Goal: Task Accomplishment & Management: Complete application form

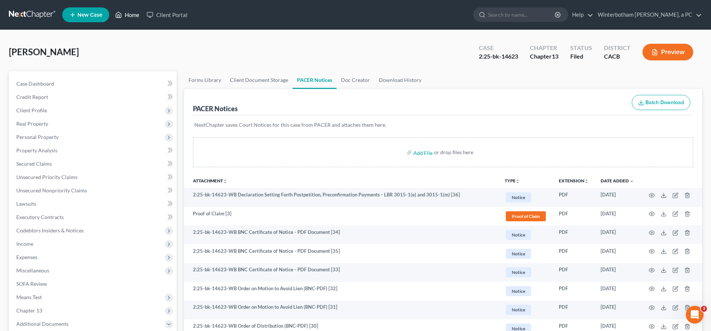
click at [111, 11] on link "Home" at bounding box center [126, 14] width 31 height 13
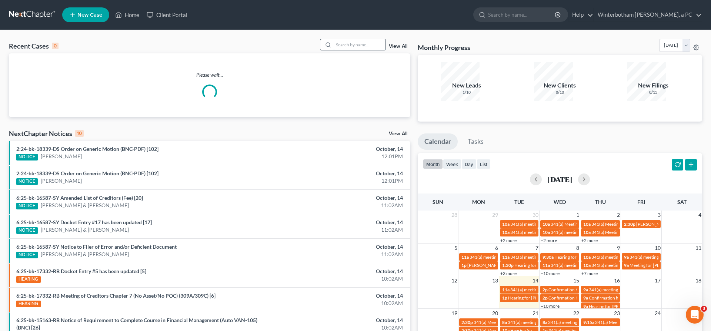
click at [357, 39] on input "search" at bounding box center [360, 44] width 52 height 11
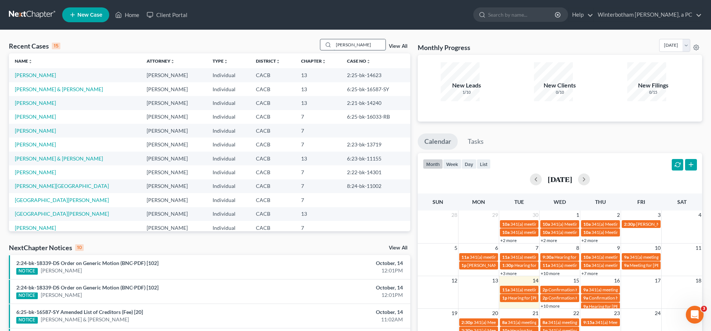
type input "[PERSON_NAME]"
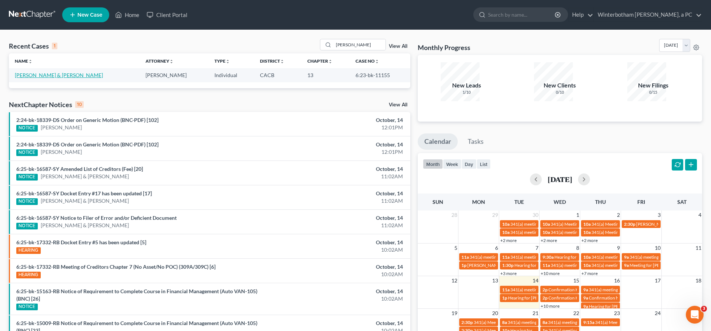
click at [48, 72] on link "[PERSON_NAME] & [PERSON_NAME]" at bounding box center [59, 75] width 88 height 6
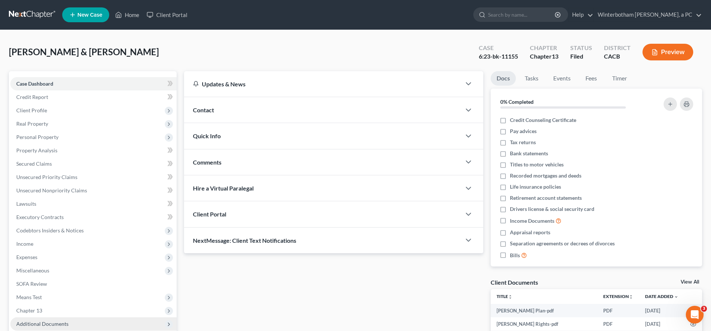
click at [44, 320] on span "Additional Documents" at bounding box center [42, 323] width 52 height 6
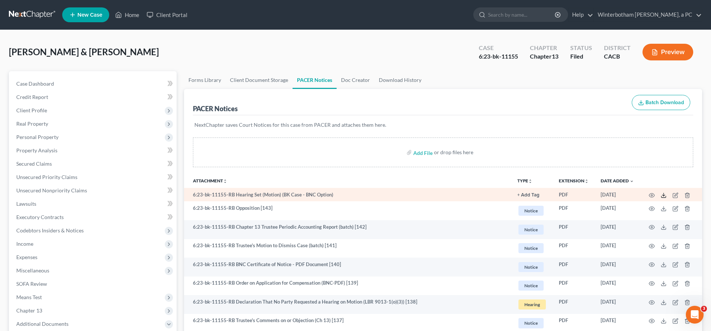
click at [667, 192] on icon at bounding box center [664, 195] width 6 height 6
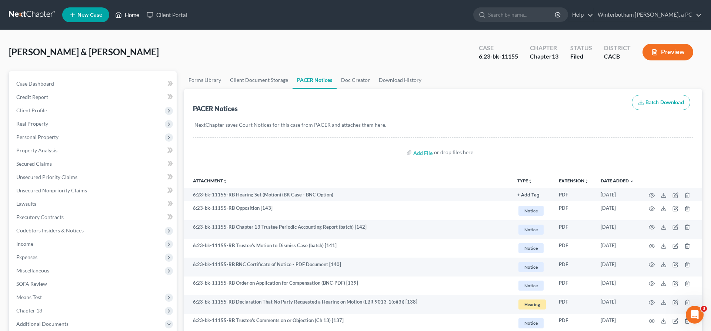
click at [111, 10] on link "Home" at bounding box center [126, 14] width 31 height 13
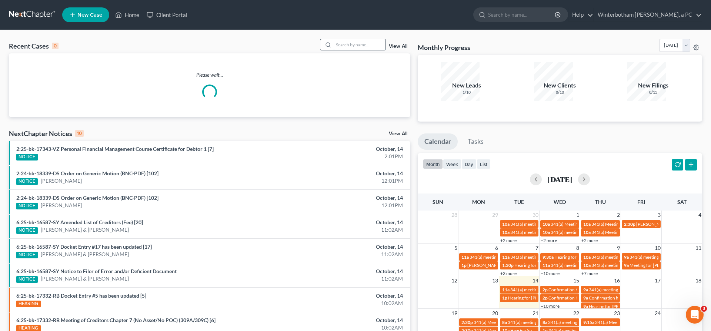
click at [367, 39] on input "search" at bounding box center [360, 44] width 52 height 11
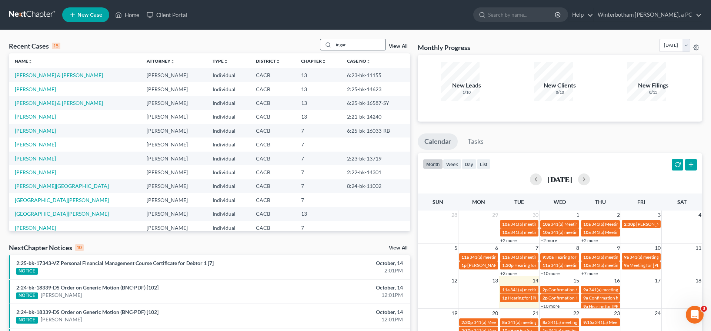
click at [369, 39] on input "ingar" at bounding box center [360, 44] width 52 height 11
drag, startPoint x: 369, startPoint y: 33, endPoint x: 295, endPoint y: 33, distance: 74.1
click at [334, 39] on input "ingar" at bounding box center [360, 44] width 52 height 11
type input "[PERSON_NAME]"
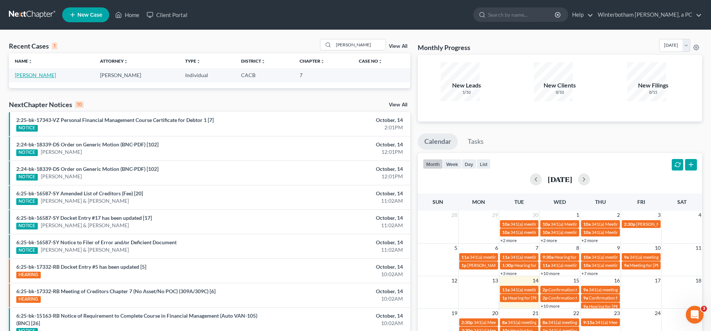
click at [25, 72] on link "[PERSON_NAME]" at bounding box center [35, 75] width 41 height 6
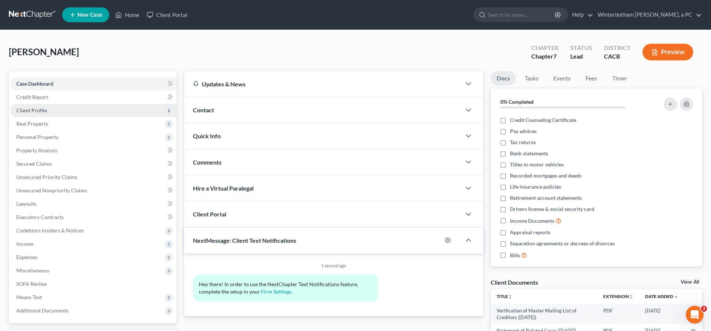
click at [33, 104] on span "Client Profile" at bounding box center [93, 110] width 166 height 13
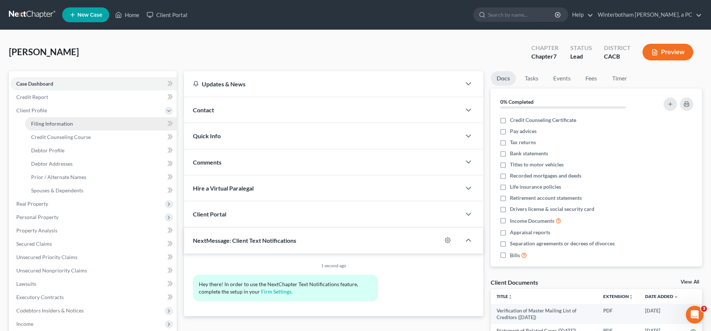
click at [44, 120] on span "Filing Information" at bounding box center [52, 123] width 42 height 6
select select "1"
select select "0"
select select "2"
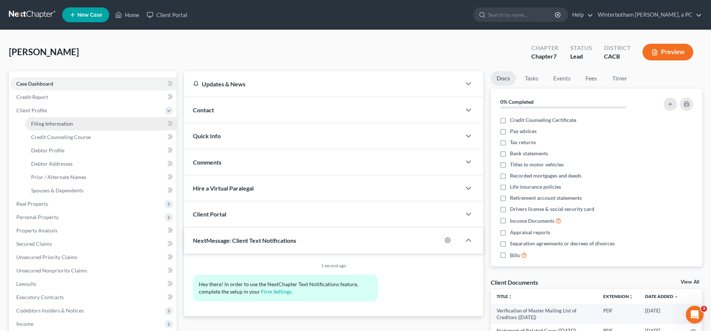
select select "4"
select select "0"
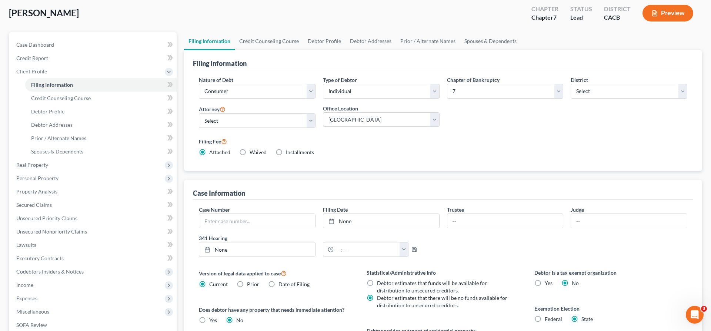
scroll to position [42, 0]
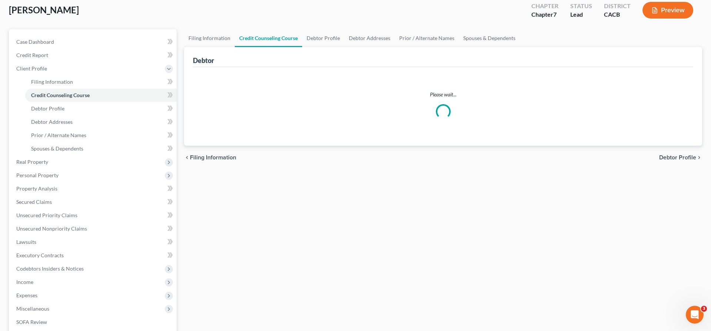
scroll to position [29, 0]
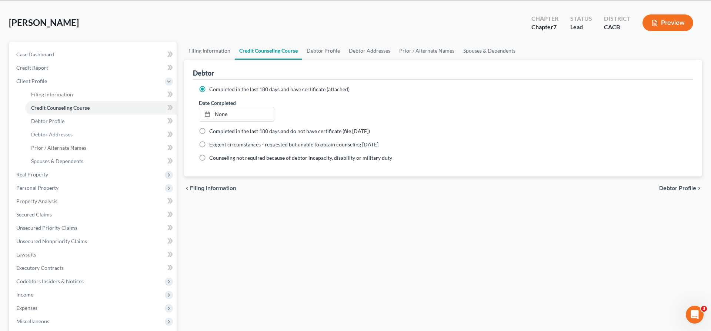
click at [683, 185] on span "Debtor Profile" at bounding box center [677, 188] width 37 height 6
select select "1"
select select "3"
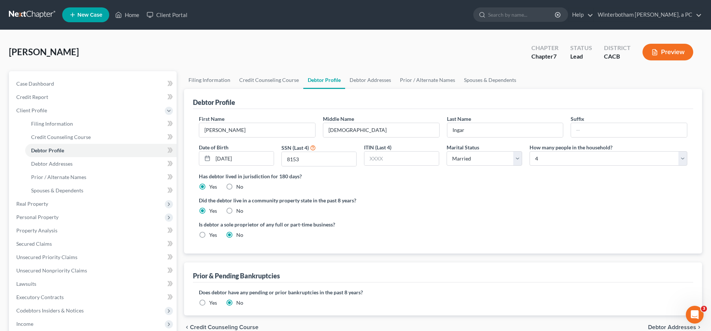
click at [676, 324] on span "Debtor Addresses" at bounding box center [672, 327] width 48 height 6
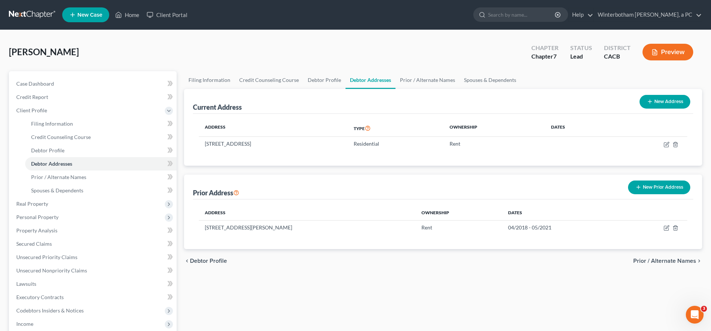
click at [670, 258] on span "Prior / Alternate Names" at bounding box center [664, 261] width 63 height 6
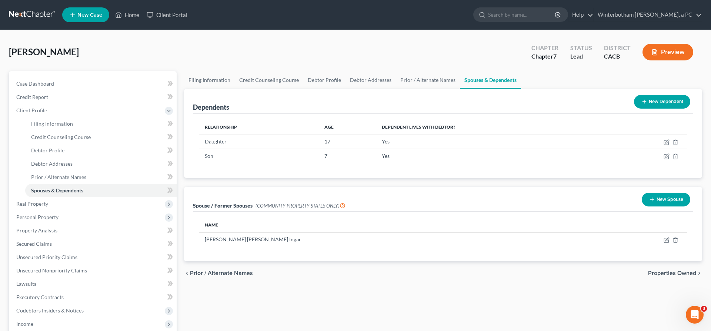
click at [670, 270] on span "Properties Owned" at bounding box center [672, 273] width 48 height 6
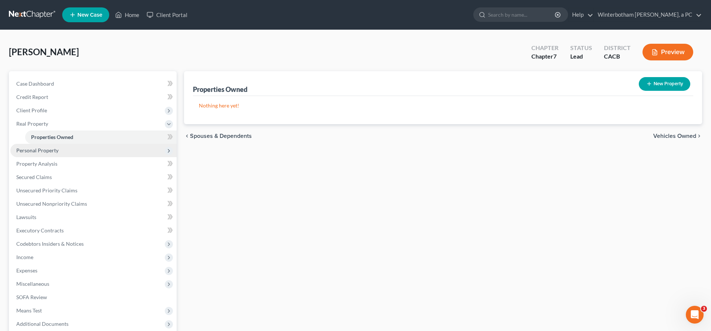
click at [44, 144] on span "Personal Property" at bounding box center [93, 150] width 166 height 13
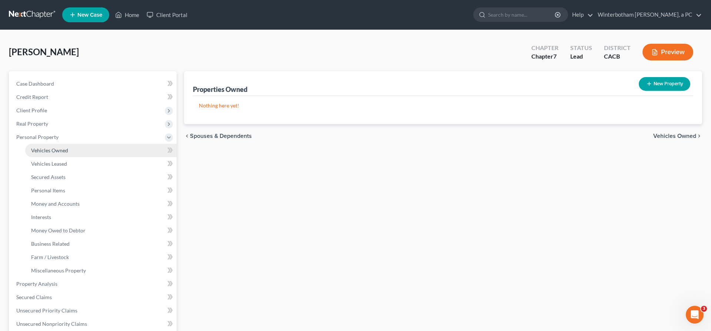
click at [80, 144] on link "Vehicles Owned" at bounding box center [100, 150] width 151 height 13
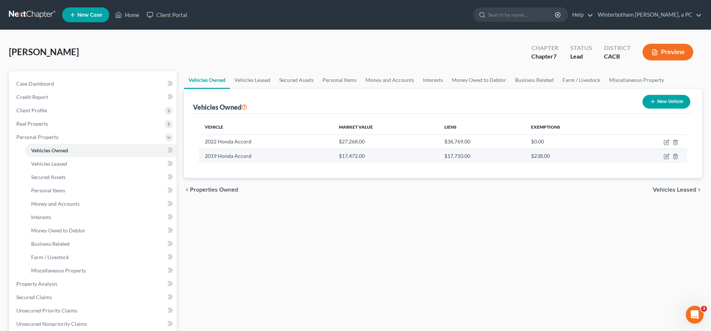
scroll to position [69, 0]
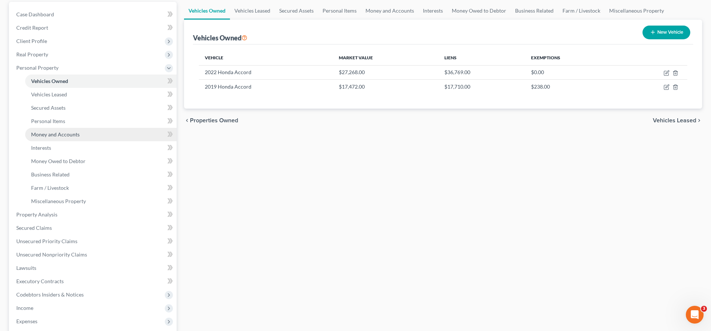
click at [36, 131] on span "Money and Accounts" at bounding box center [55, 134] width 49 height 6
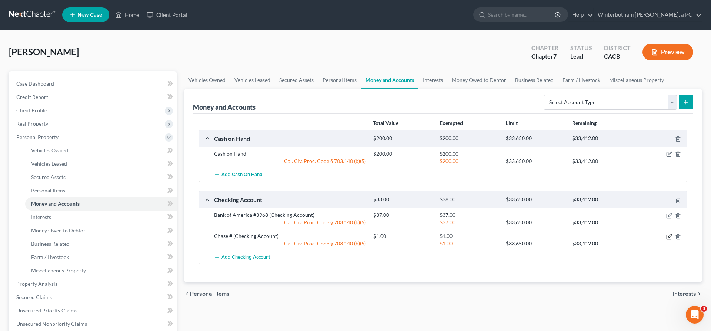
click at [672, 234] on icon "button" at bounding box center [669, 237] width 6 height 6
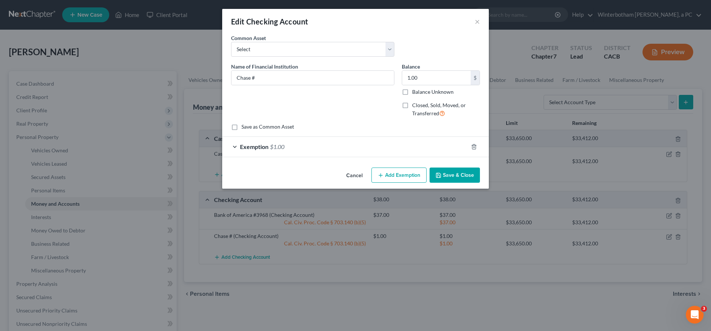
click at [412, 101] on label "Closed, Sold, Moved, or Transferred" at bounding box center [446, 109] width 68 height 16
click at [415, 101] on input "Closed, Sold, Moved, or Transferred" at bounding box center [417, 103] width 5 height 5
checkbox input "true"
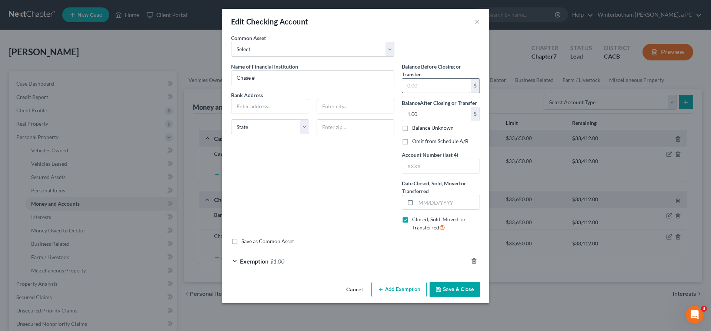
click at [402, 79] on input "text" at bounding box center [436, 86] width 69 height 14
type input "0.00"
click at [408, 107] on input "1.00" at bounding box center [436, 114] width 69 height 14
type input "0"
click at [471, 258] on icon "button" at bounding box center [474, 261] width 6 height 6
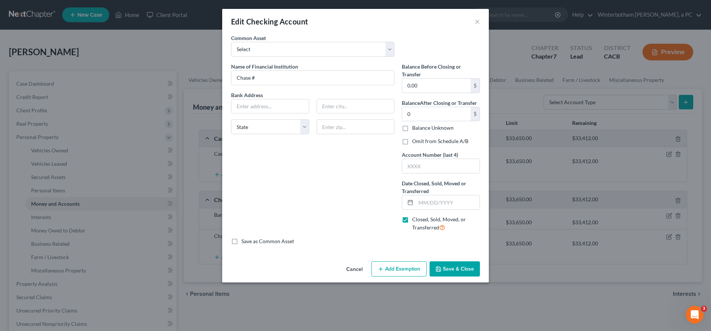
click at [449, 13] on div "Edit Checking Account ×" at bounding box center [355, 21] width 267 height 25
click at [449, 17] on div "Edit Checking Account ×" at bounding box center [355, 21] width 267 height 25
click at [475, 18] on button "×" at bounding box center [477, 21] width 5 height 9
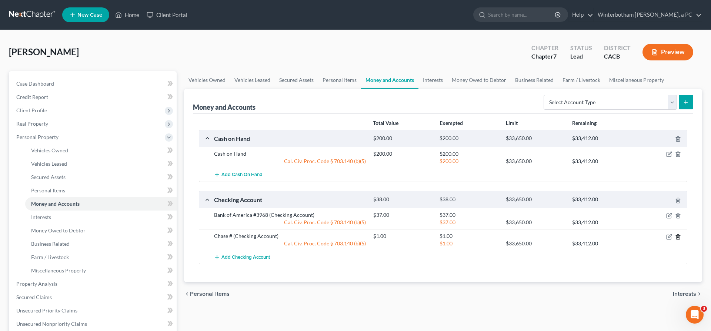
click at [681, 234] on icon "button" at bounding box center [678, 237] width 6 height 6
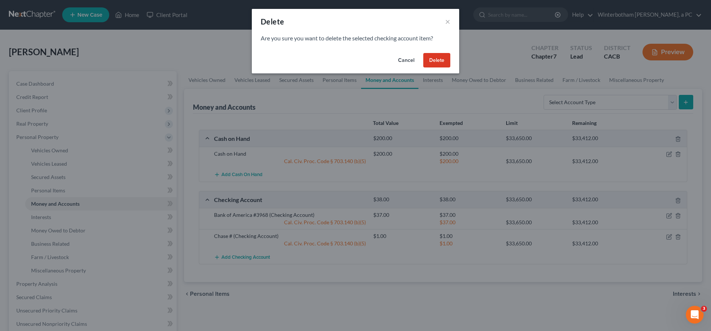
click at [423, 53] on button "Delete" at bounding box center [436, 60] width 27 height 15
